Goal: Information Seeking & Learning: Find specific fact

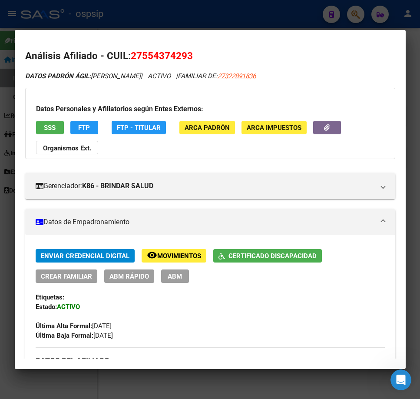
scroll to position [466, 0]
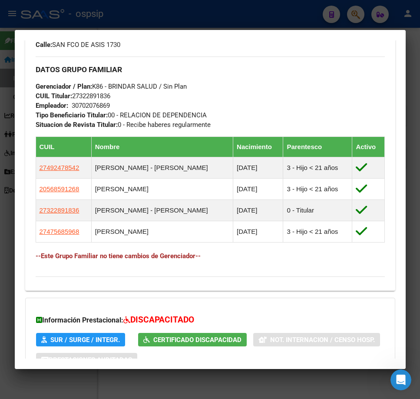
click at [208, 14] on div at bounding box center [210, 199] width 420 height 399
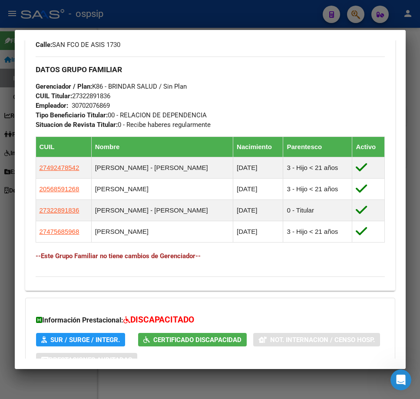
click at [208, 14] on div at bounding box center [210, 199] width 420 height 399
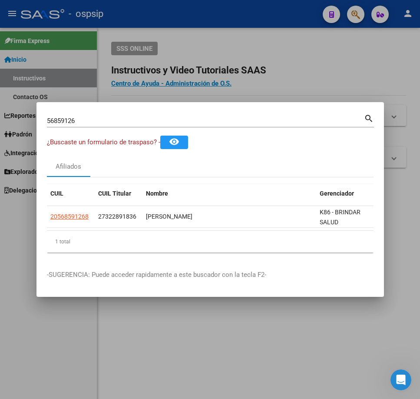
click at [208, 14] on div at bounding box center [210, 199] width 420 height 399
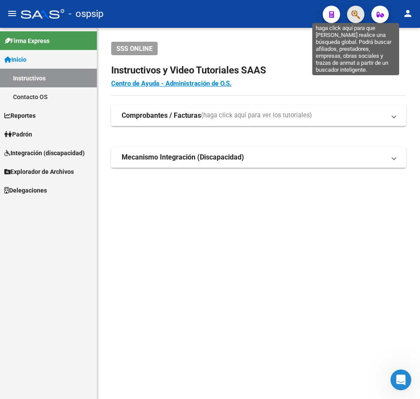
click at [357, 15] on icon "button" at bounding box center [355, 15] width 9 height 10
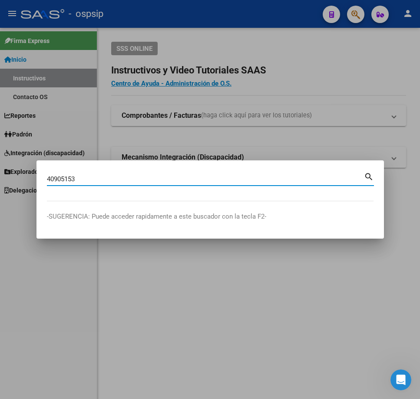
type input "40905153"
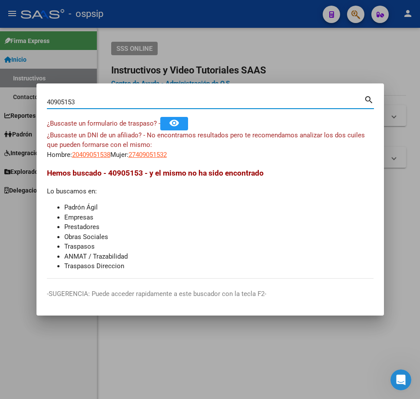
click at [213, 57] on div at bounding box center [210, 199] width 420 height 399
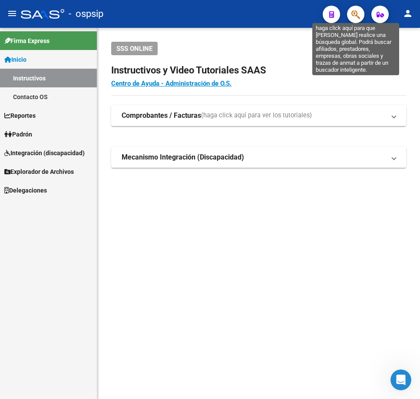
click at [360, 13] on icon "button" at bounding box center [355, 15] width 9 height 10
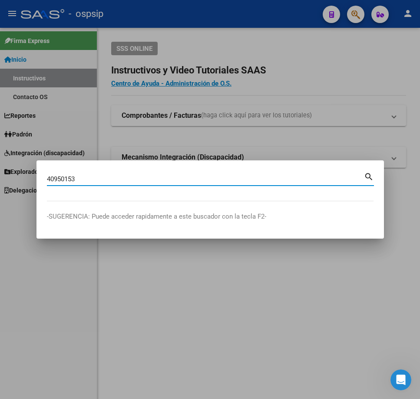
type input "40950153"
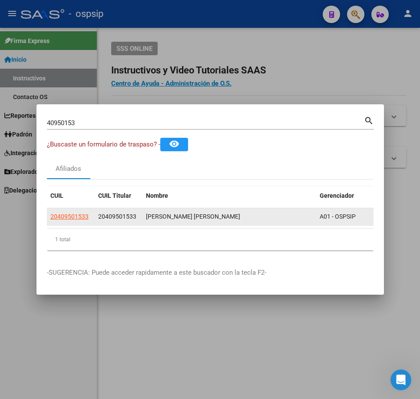
click at [62, 218] on app-link-go-to "20409501533" at bounding box center [69, 217] width 38 height 10
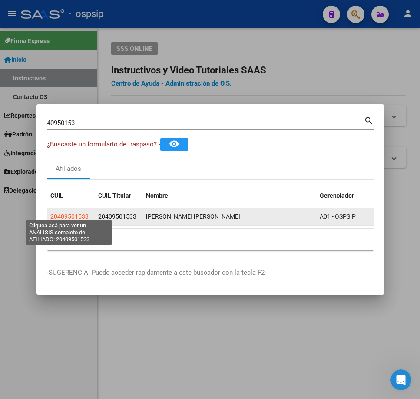
click at [66, 215] on span "20409501533" at bounding box center [69, 216] width 38 height 7
type textarea "20409501533"
